Goal: Task Accomplishment & Management: Manage account settings

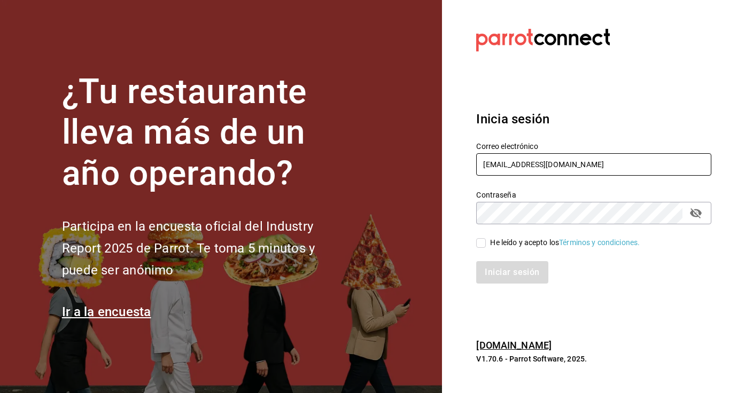
click at [507, 163] on input "[EMAIL_ADDRESS][DOMAIN_NAME]" at bounding box center [593, 164] width 235 height 22
type input "[EMAIL_ADDRESS][DOMAIN_NAME]"
click at [478, 244] on input "He leído y acepto los Términos y condiciones." at bounding box center [481, 243] width 10 height 10
checkbox input "true"
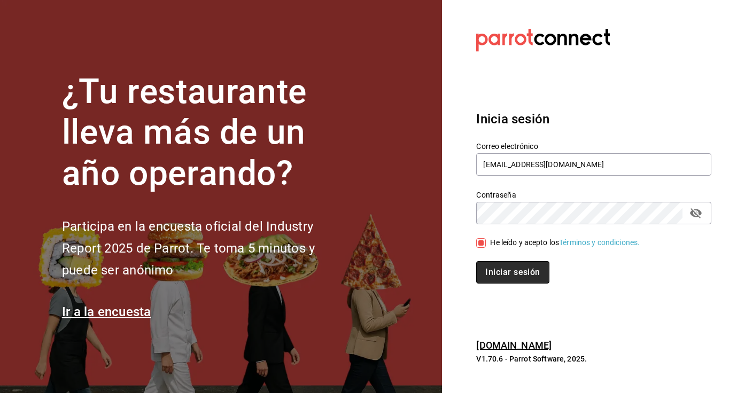
click at [486, 272] on button "Iniciar sesión" at bounding box center [512, 272] width 73 height 22
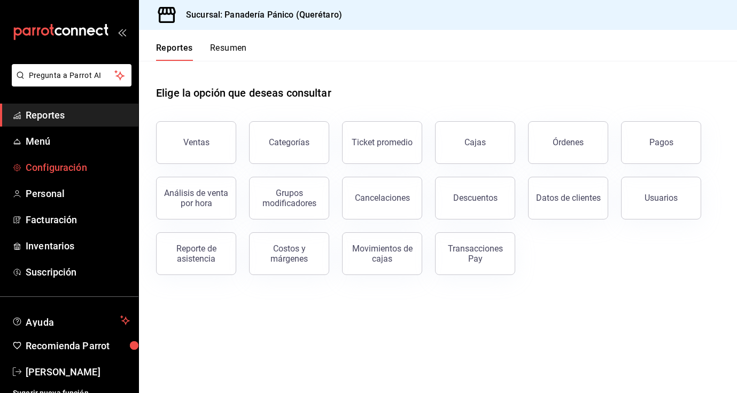
click at [53, 169] on span "Configuración" at bounding box center [78, 167] width 104 height 14
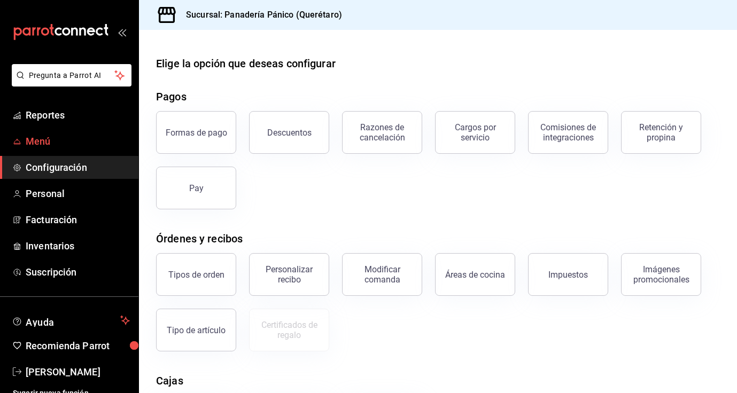
click at [49, 146] on span "Menú" at bounding box center [78, 141] width 104 height 14
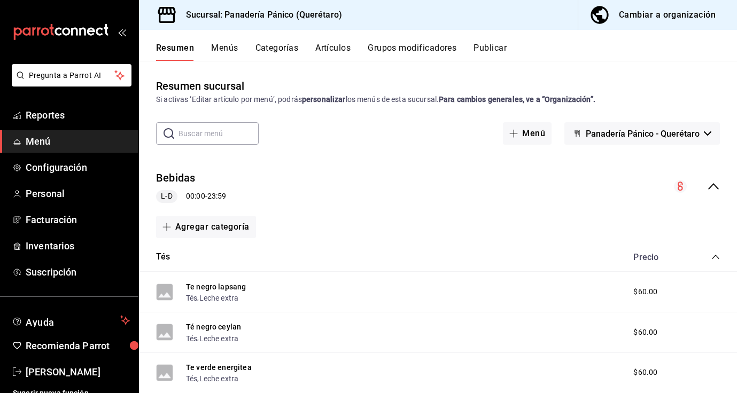
click at [678, 15] on div "Cambiar a organización" at bounding box center [667, 14] width 97 height 15
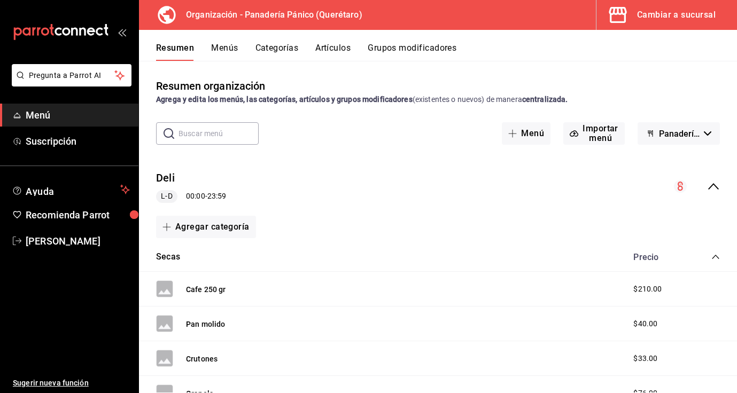
click at [333, 49] on button "Artículos" at bounding box center [332, 52] width 35 height 18
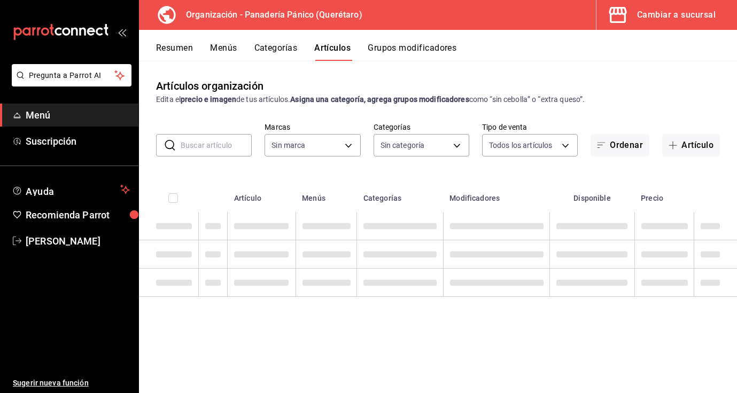
type input "6debe6ee-bf5d-4bda-9e69-4b8e64d53644"
type input "08935f98-8df9-4fb0-a945-0702bf9ed8da,1b6aa457-ba13-4a00-9491-ce79c8c6c35e,579f4…"
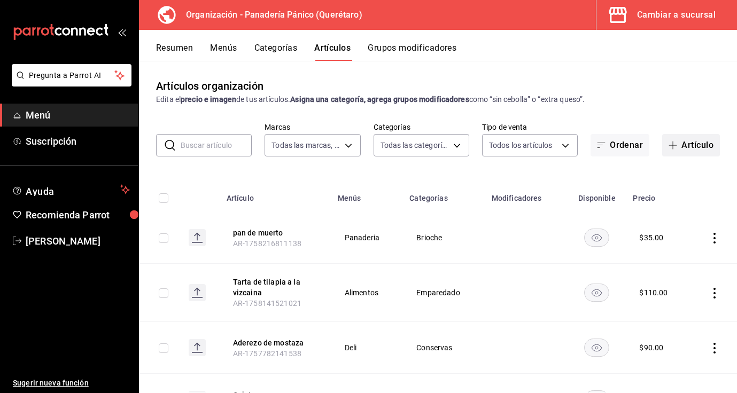
click at [680, 152] on button "Artículo" at bounding box center [691, 145] width 58 height 22
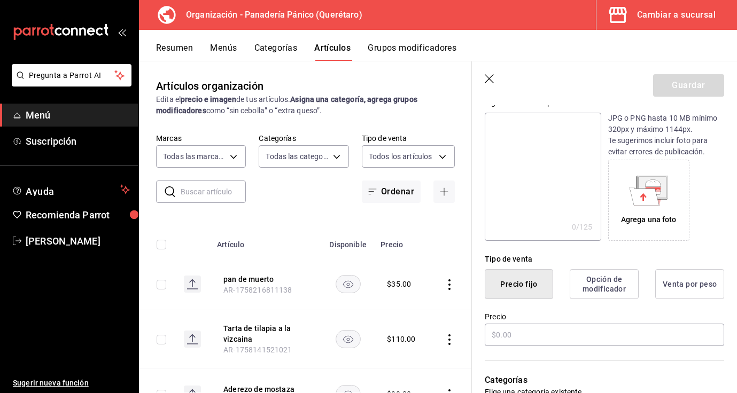
scroll to position [116, 0]
type input "Pepinillos chicos"
click at [567, 327] on input "text" at bounding box center [603, 334] width 239 height 22
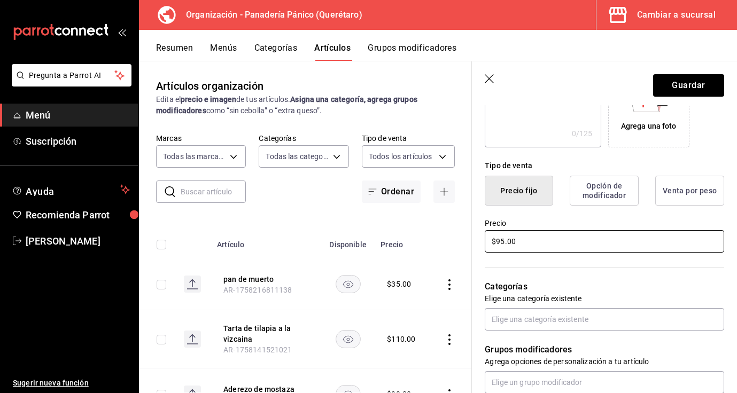
scroll to position [230, 0]
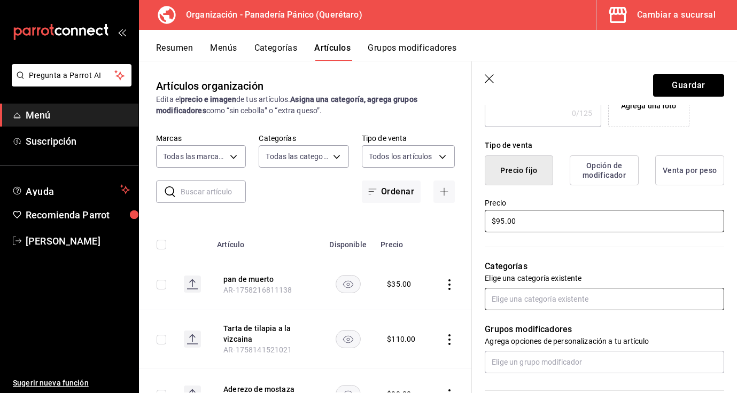
type input "$95.00"
click at [625, 302] on input "text" at bounding box center [603, 299] width 239 height 22
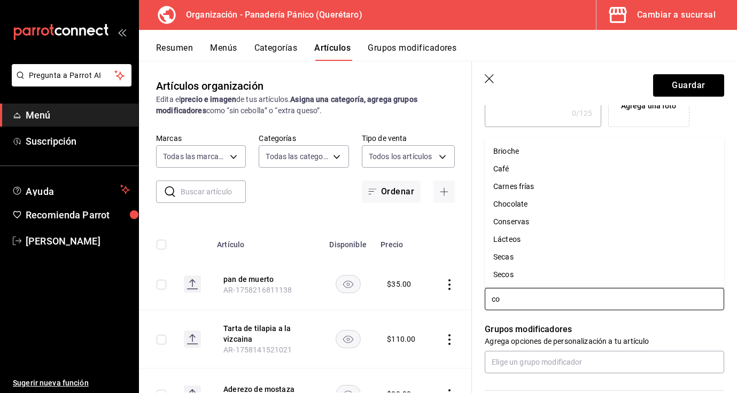
type input "con"
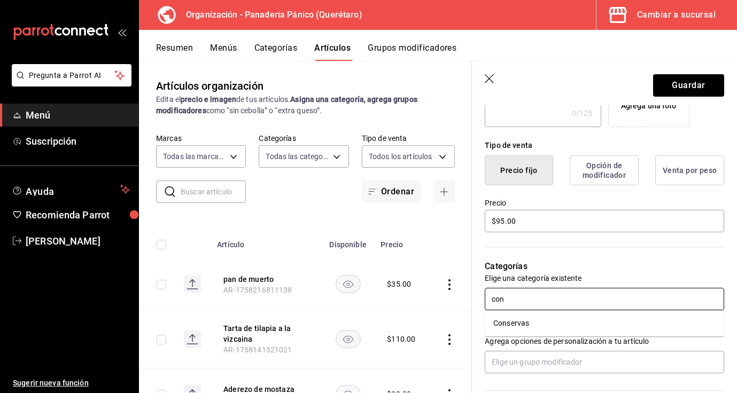
click at [570, 326] on li "Conservas" at bounding box center [603, 324] width 239 height 18
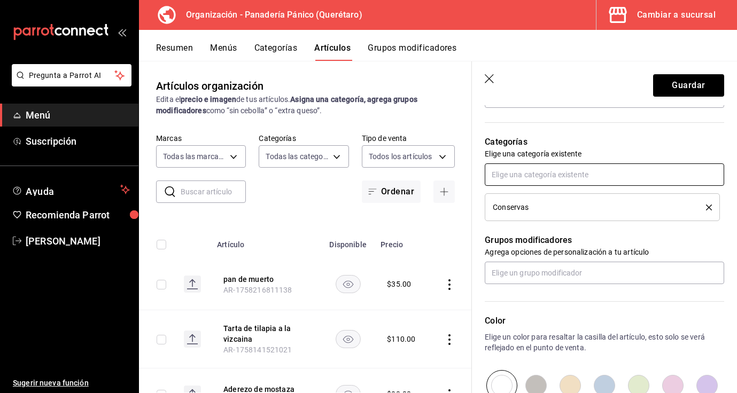
scroll to position [393, 0]
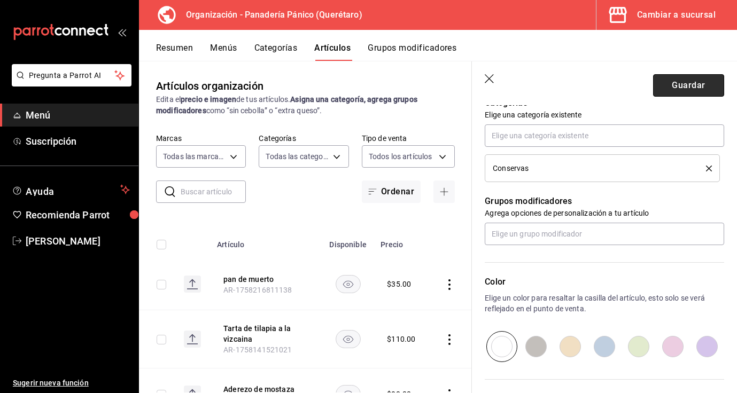
click at [688, 87] on button "Guardar" at bounding box center [688, 85] width 71 height 22
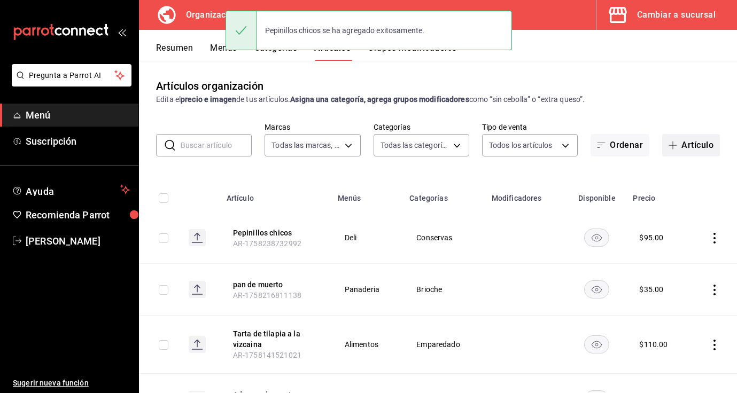
click at [701, 145] on button "Artículo" at bounding box center [691, 145] width 58 height 22
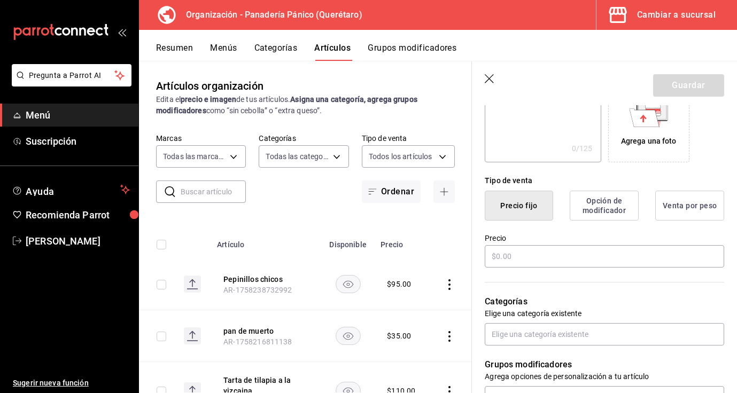
scroll to position [256, 0]
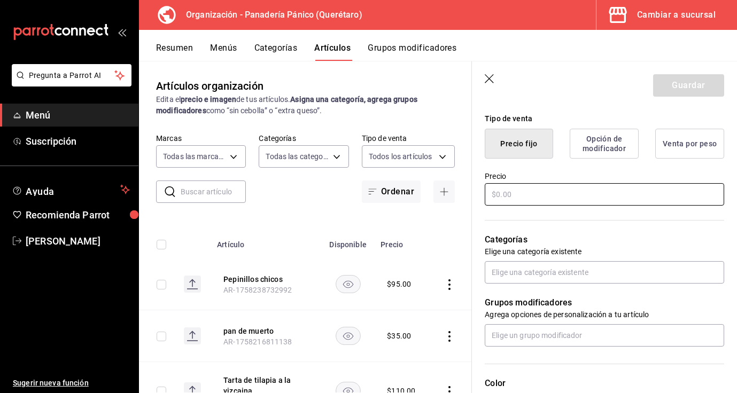
type input "Pepinillos grande"
click at [539, 201] on input "text" at bounding box center [603, 194] width 239 height 22
type input "$160.00"
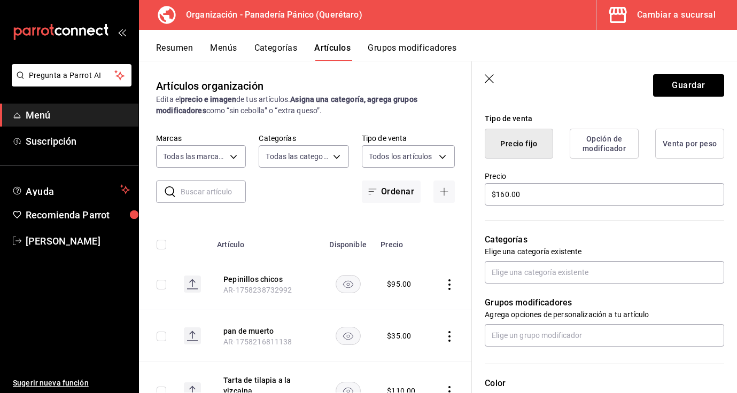
click at [543, 260] on div "Categorías Elige una categoría existente" at bounding box center [598, 245] width 252 height 76
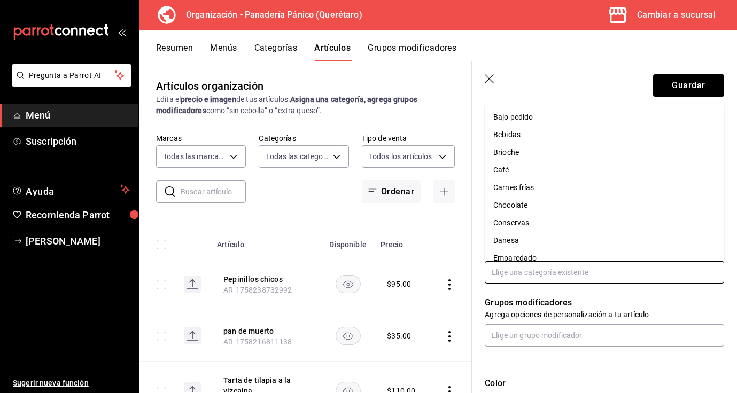
click at [543, 275] on input "text" at bounding box center [603, 272] width 239 height 22
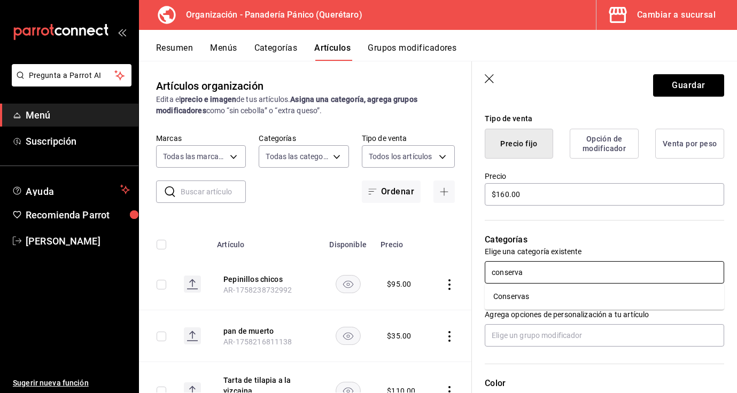
type input "conservas"
click at [548, 293] on li "Conservas" at bounding box center [603, 297] width 239 height 18
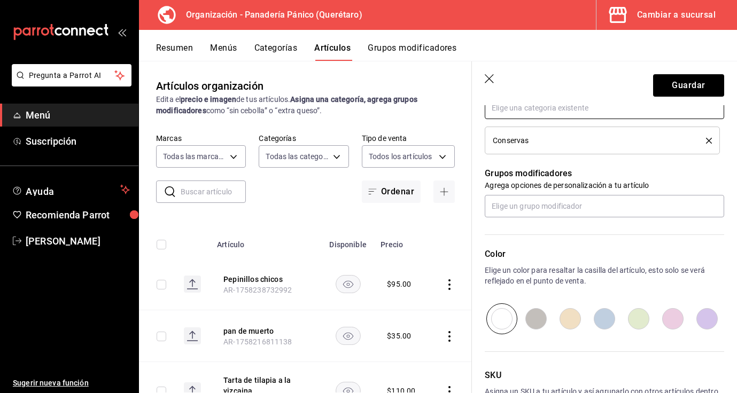
scroll to position [496, 0]
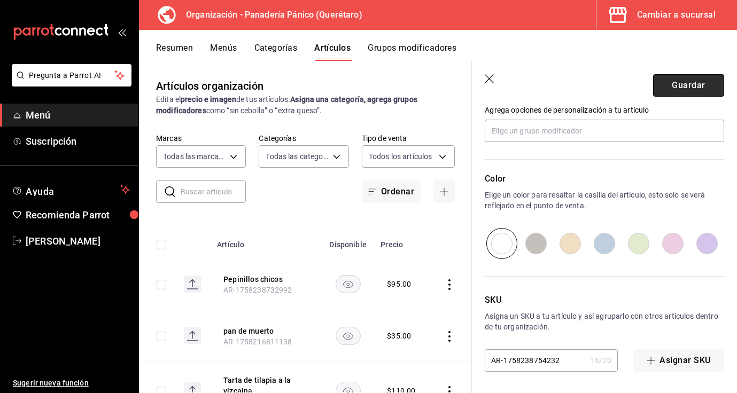
click at [686, 89] on button "Guardar" at bounding box center [688, 85] width 71 height 22
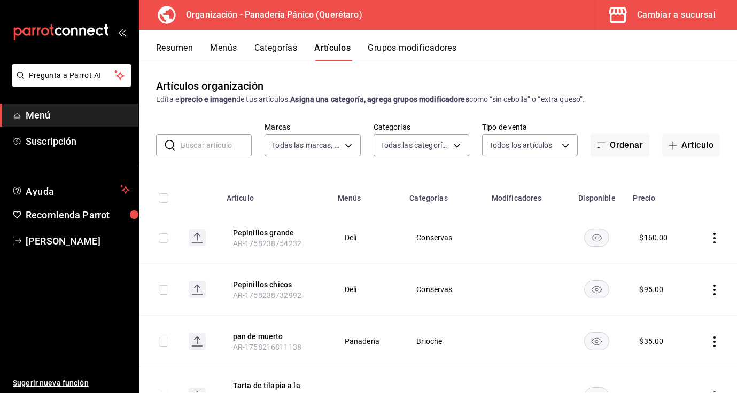
click at [181, 54] on button "Resumen" at bounding box center [174, 52] width 37 height 18
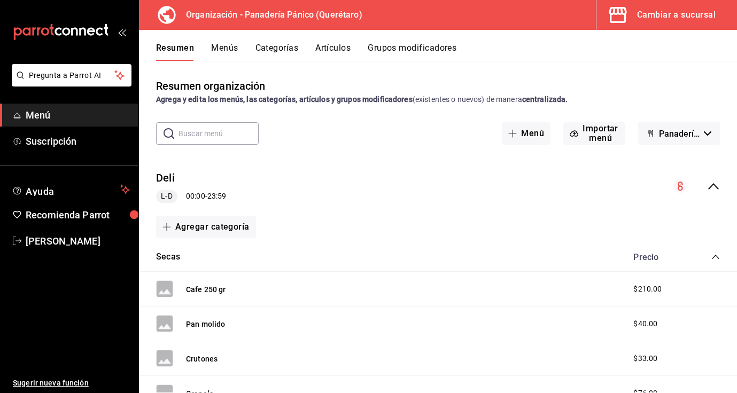
click at [240, 50] on div "Resumen Menús Categorías Artículos Grupos modificadores" at bounding box center [446, 52] width 581 height 18
click at [224, 54] on button "Menús" at bounding box center [224, 52] width 27 height 18
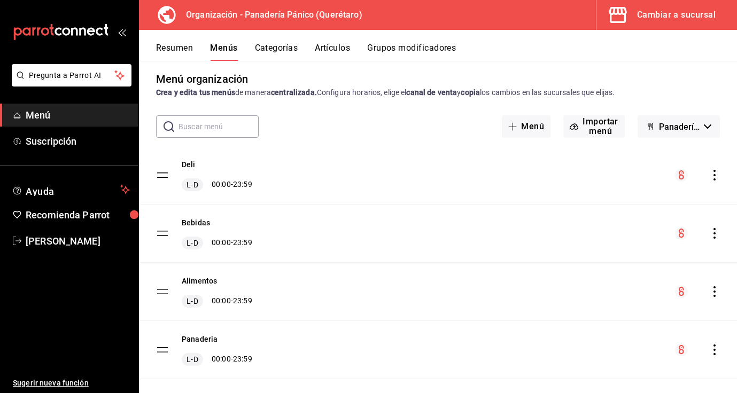
scroll to position [8, 0]
click at [714, 171] on icon "actions" at bounding box center [714, 174] width 11 height 11
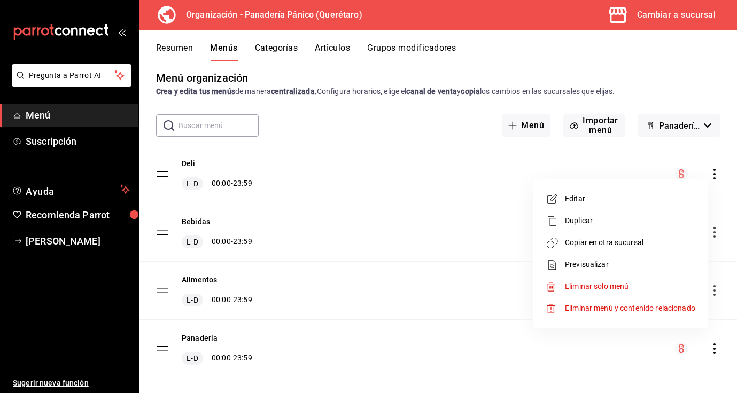
click at [563, 248] on div at bounding box center [554, 243] width 19 height 13
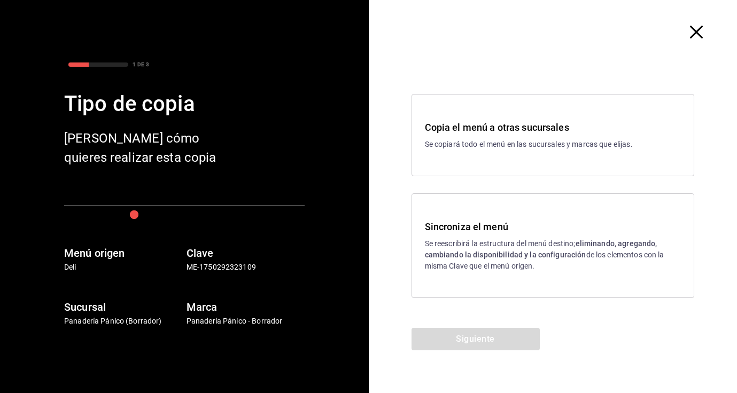
click at [486, 243] on p "Se reescribirá la estructura del menú destino; eliminando, agregando, cambiando…" at bounding box center [553, 255] width 256 height 34
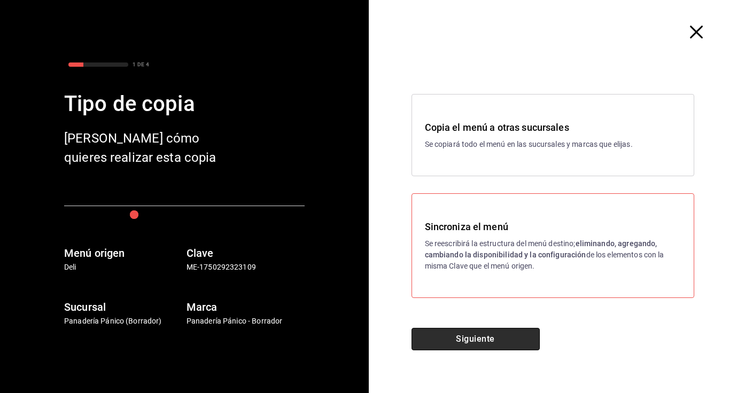
click at [503, 342] on button "Siguiente" at bounding box center [475, 339] width 128 height 22
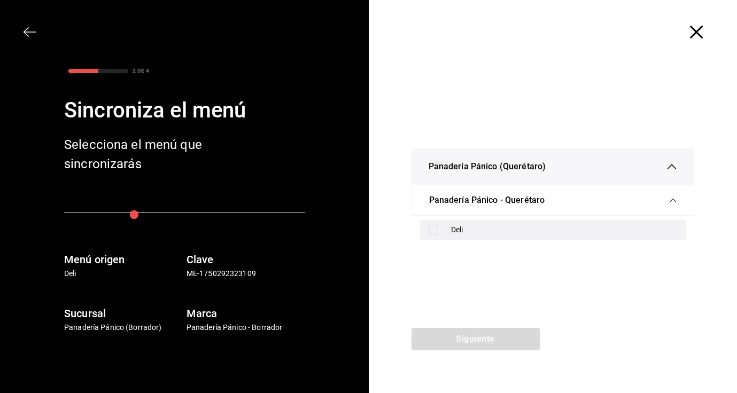
click at [463, 232] on div "Deli" at bounding box center [564, 229] width 226 height 11
checkbox input "true"
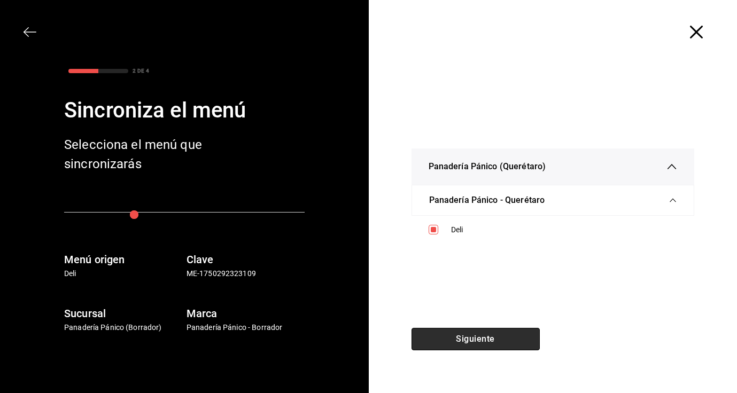
click at [460, 338] on button "Siguiente" at bounding box center [475, 339] width 128 height 22
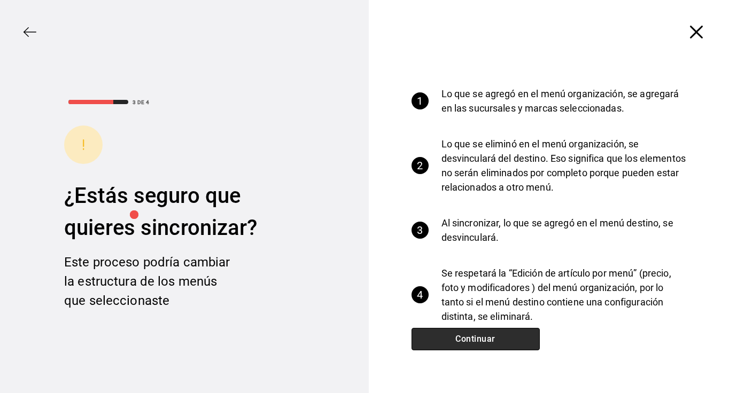
click at [460, 338] on button "Continuar" at bounding box center [475, 339] width 128 height 22
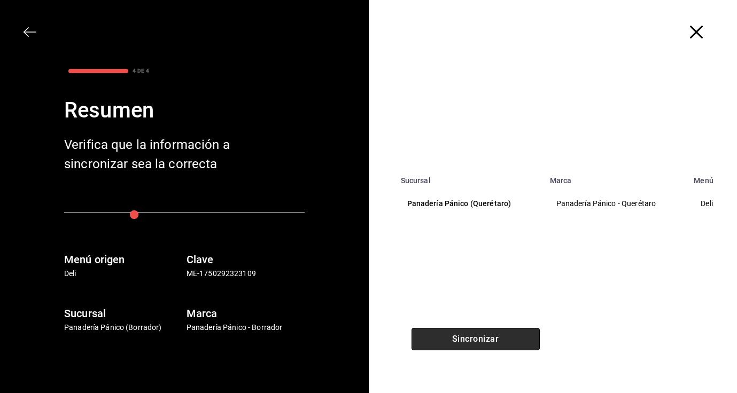
click at [460, 338] on button "Sincronizar" at bounding box center [475, 339] width 128 height 22
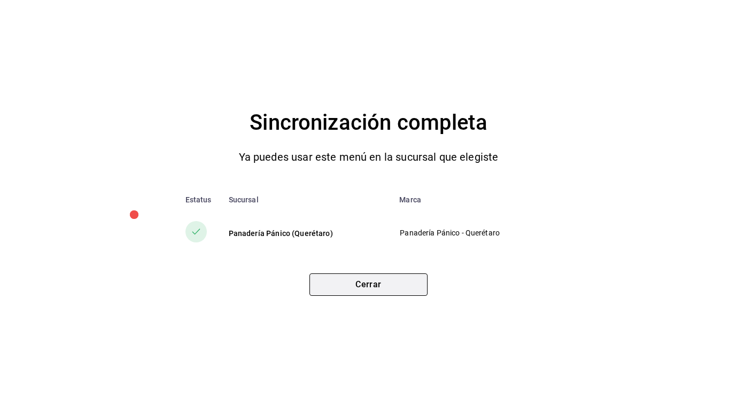
click at [403, 279] on button "Cerrar" at bounding box center [368, 284] width 118 height 22
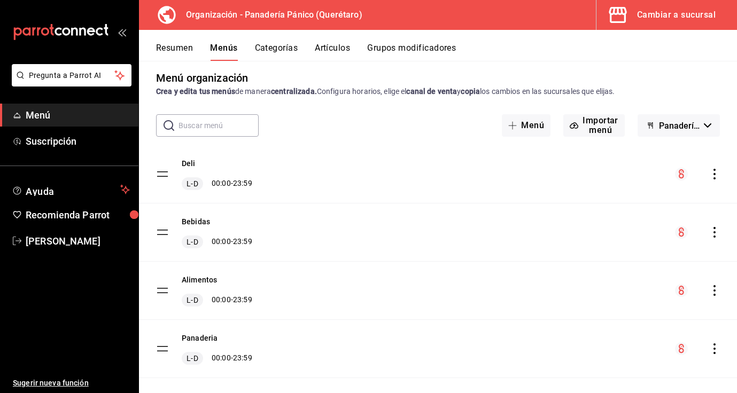
scroll to position [24, 0]
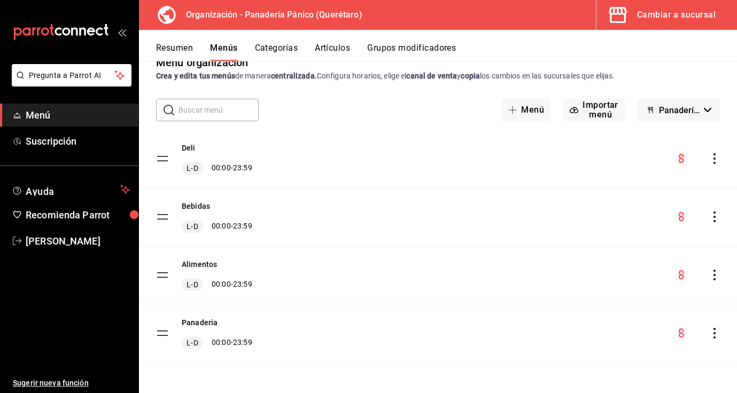
click at [716, 159] on icon "actions" at bounding box center [714, 158] width 11 height 11
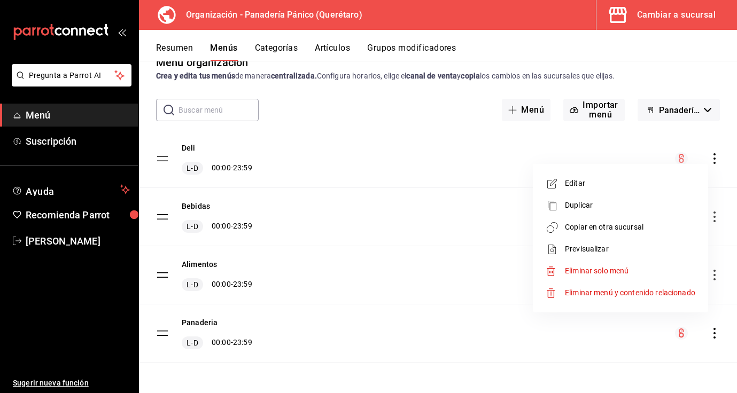
click at [592, 184] on span "Editar" at bounding box center [630, 183] width 130 height 11
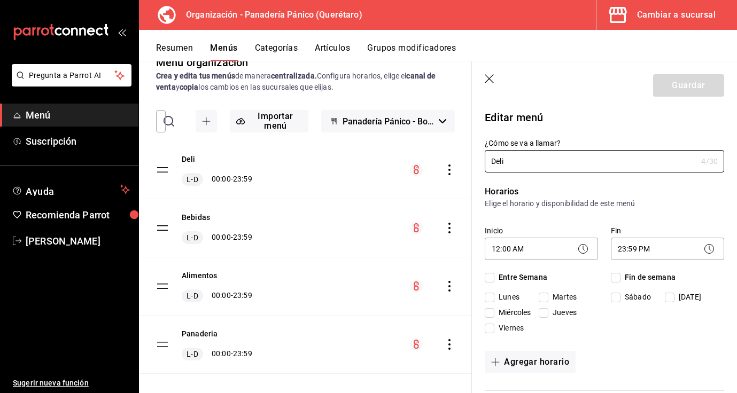
checkbox input "true"
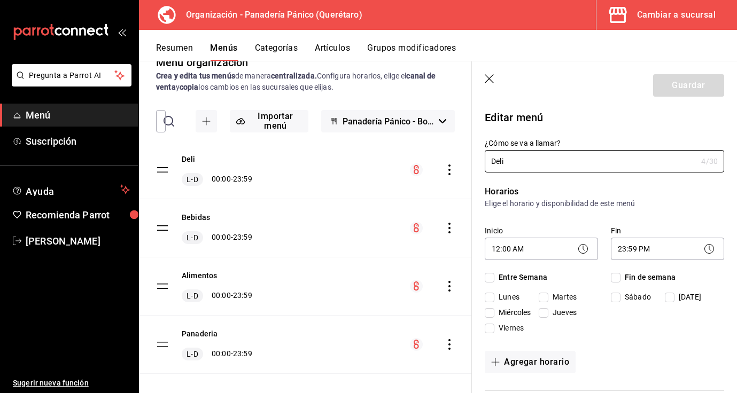
checkbox input "true"
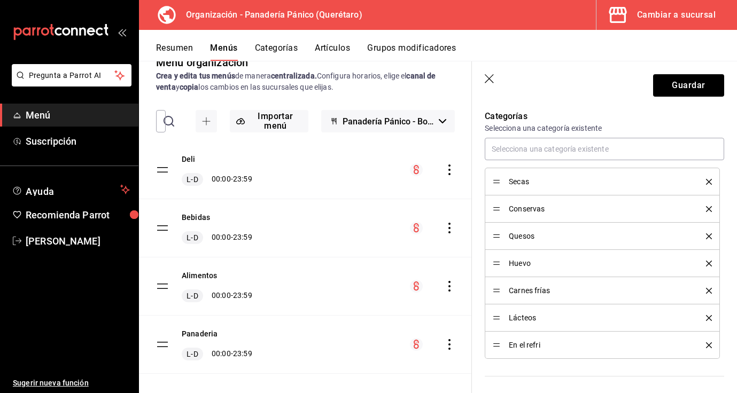
scroll to position [292, 0]
click at [488, 81] on icon "button" at bounding box center [489, 79] width 11 height 11
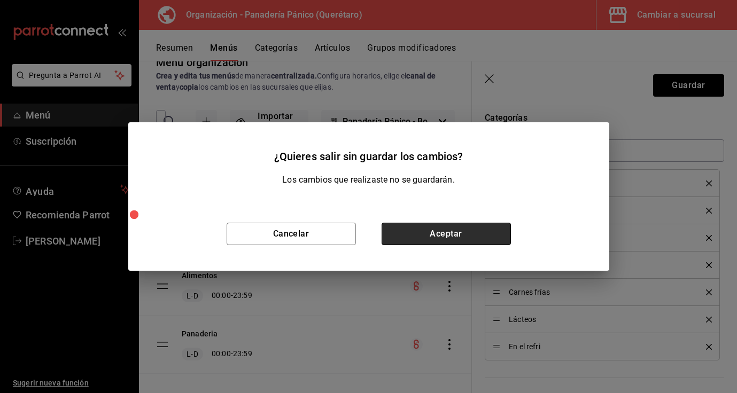
click at [459, 236] on button "Aceptar" at bounding box center [445, 234] width 129 height 22
checkbox input "false"
type input "1758238875031"
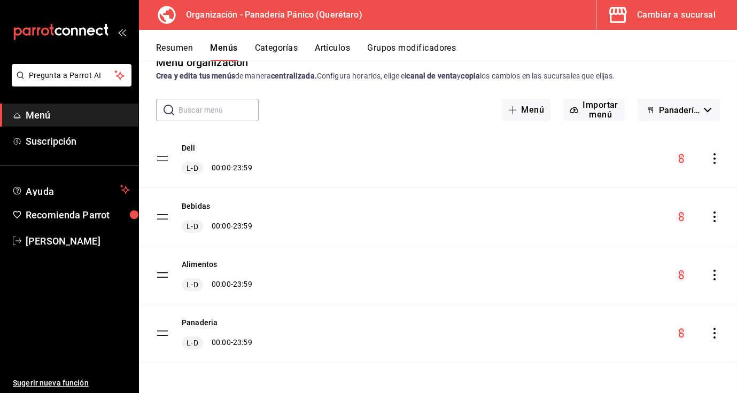
checkbox input "false"
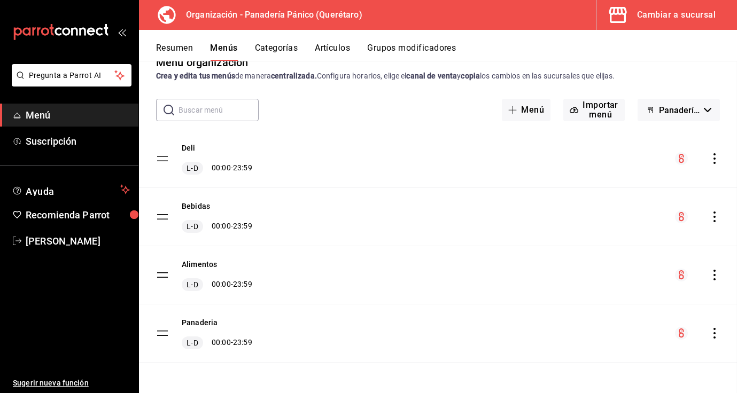
checkbox input "false"
click at [71, 239] on span "Nancy niembro" at bounding box center [78, 241] width 104 height 14
